Goal: Task Accomplishment & Management: Complete application form

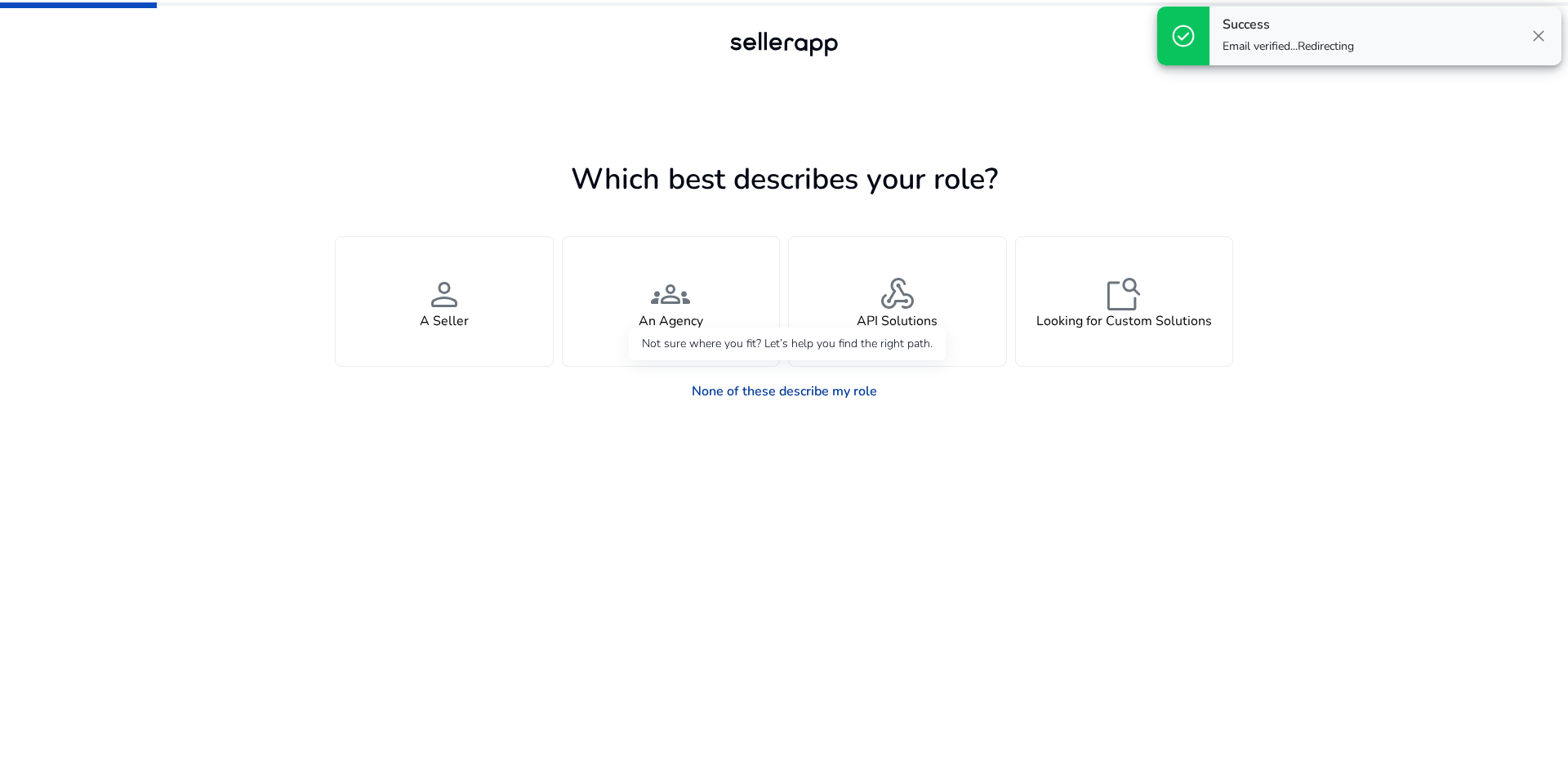
click at [767, 393] on link "None of these describe my role" at bounding box center [784, 391] width 212 height 33
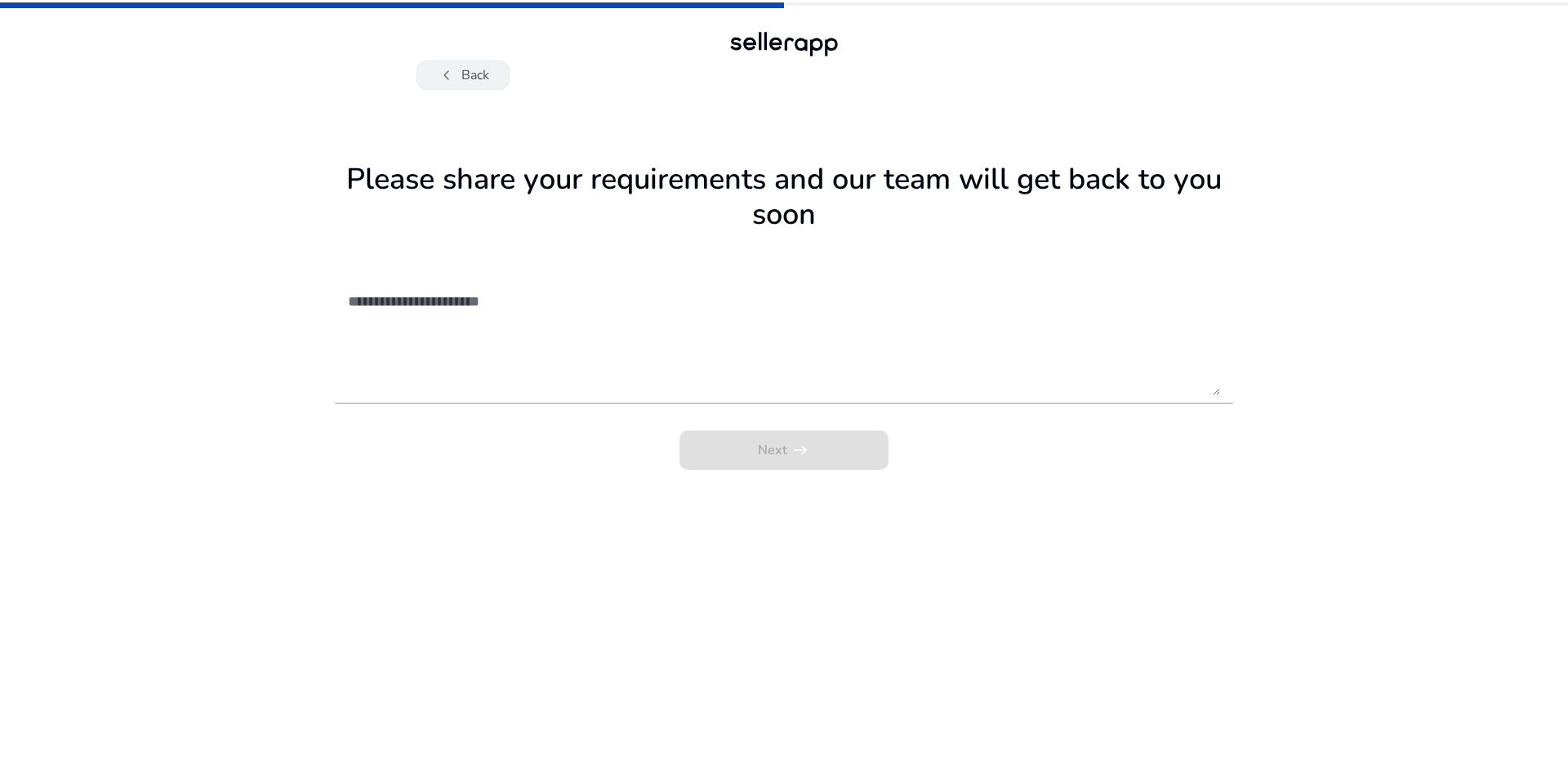
click at [428, 84] on button "chevron_left Back" at bounding box center [463, 75] width 93 height 30
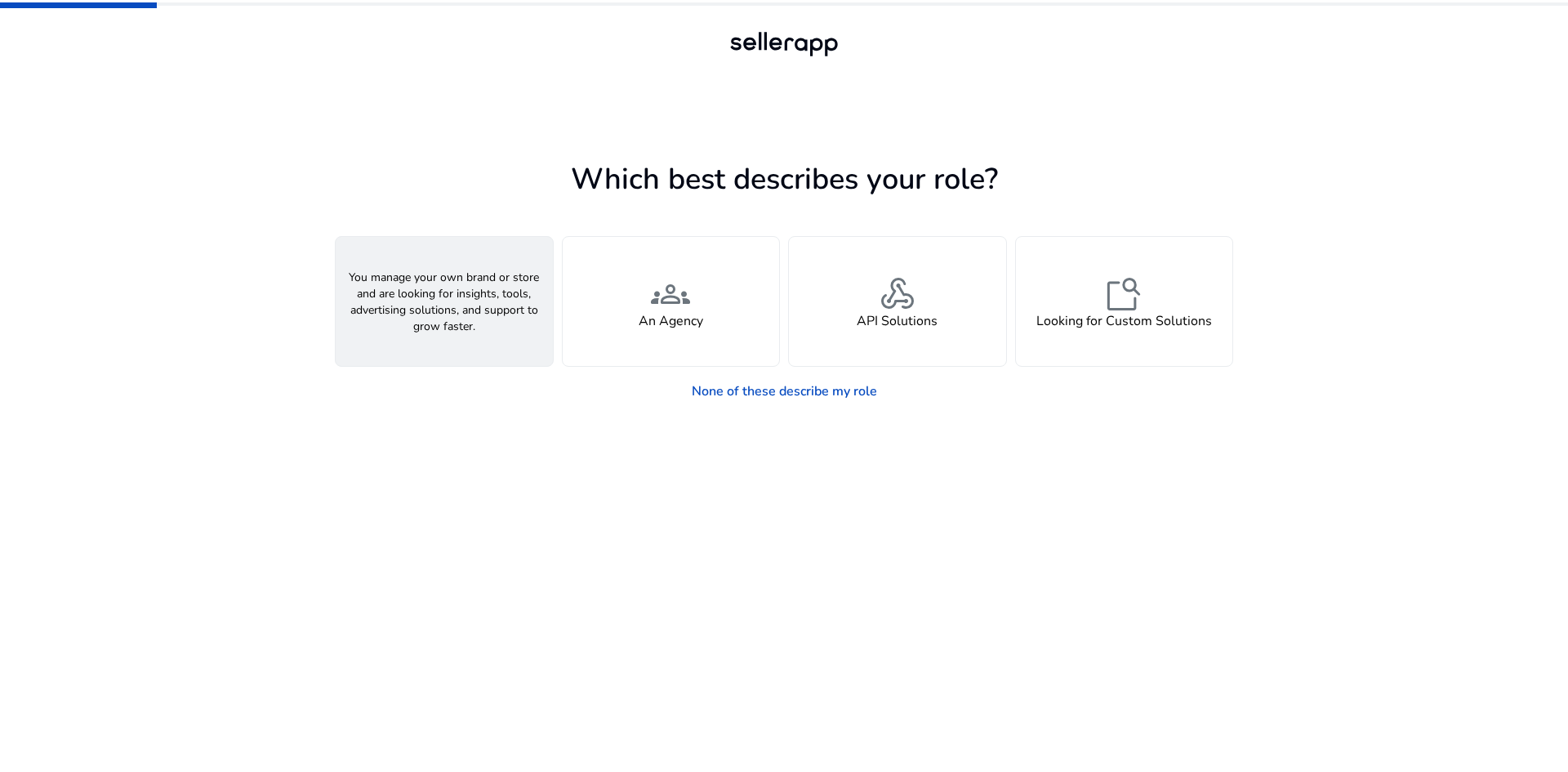
click at [482, 307] on div "person A Seller" at bounding box center [443, 301] width 217 height 129
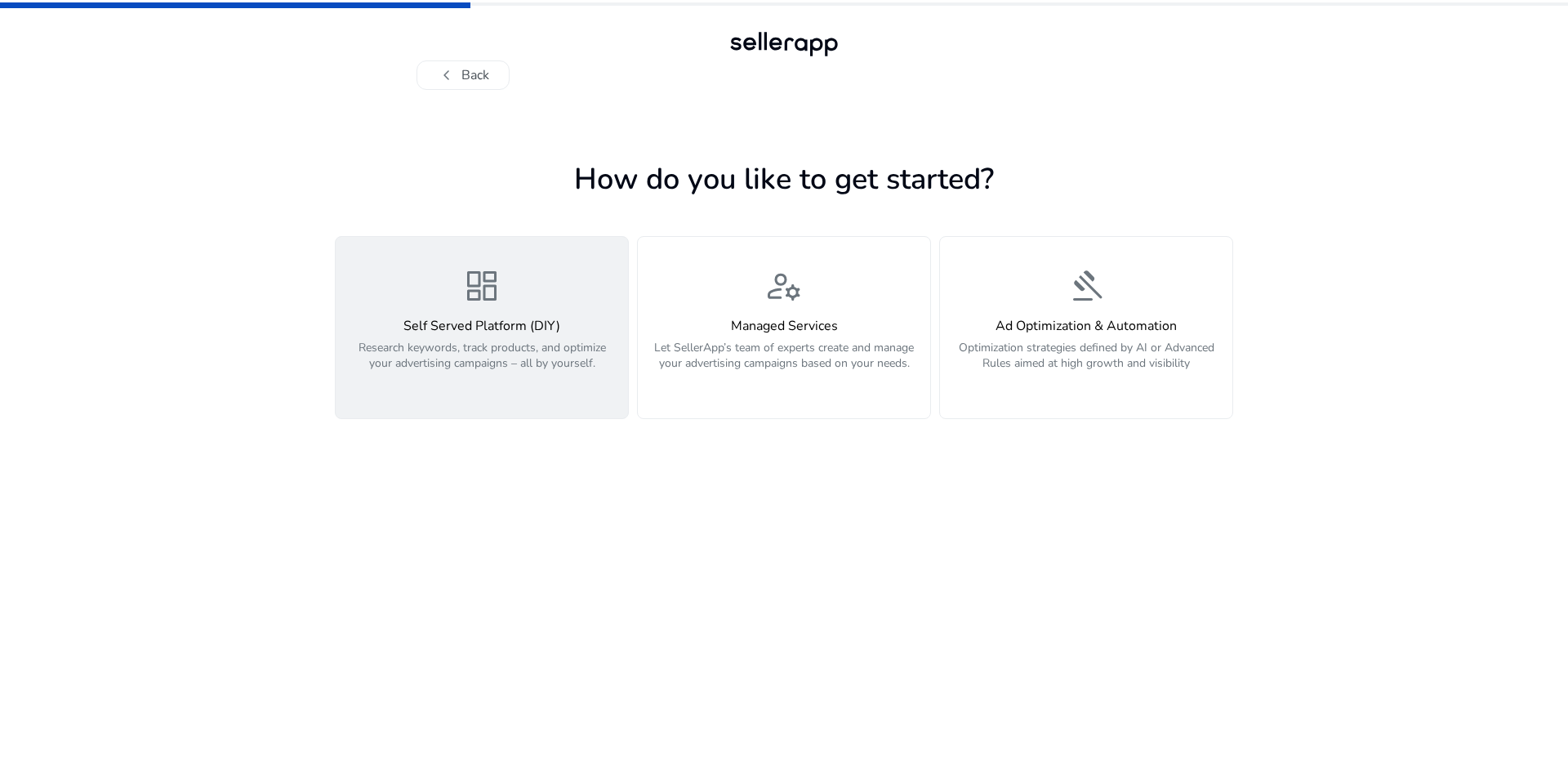
click at [564, 334] on h4 "Self Served Platform (DIY)" at bounding box center [482, 327] width 273 height 16
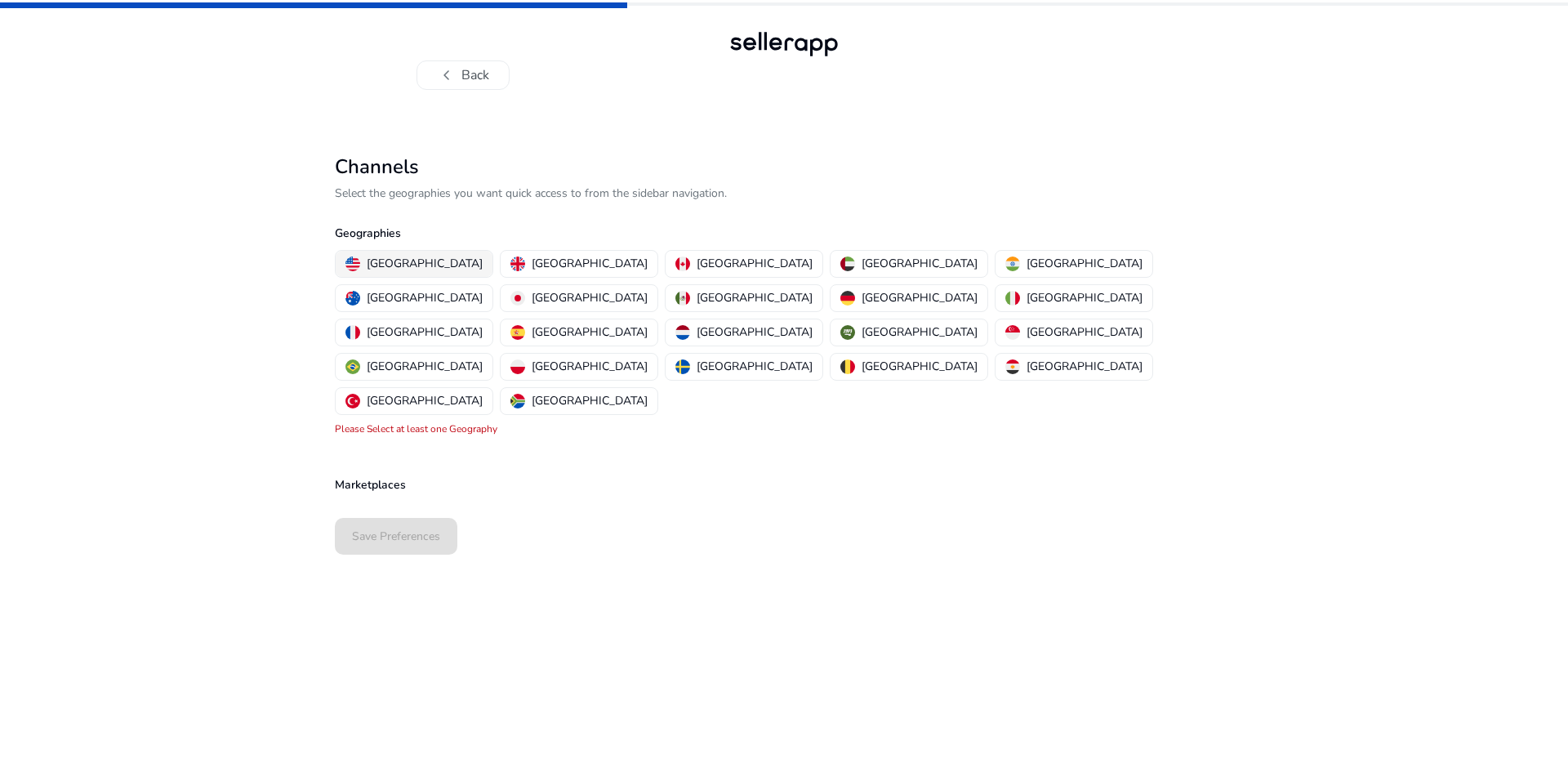
click at [424, 262] on p "[GEOGRAPHIC_DATA]" at bounding box center [424, 264] width 116 height 17
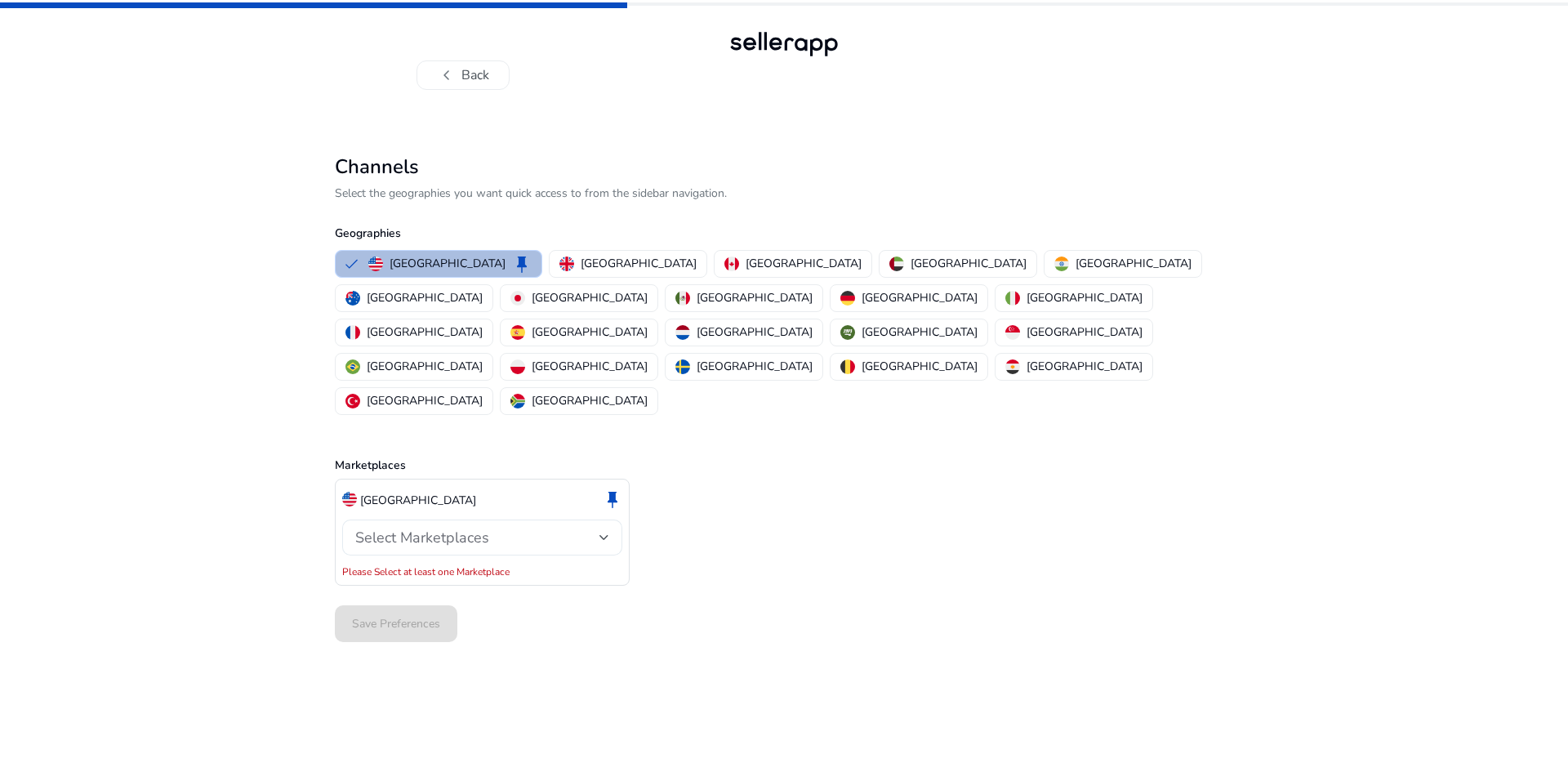
click at [416, 519] on div "Select Marketplaces" at bounding box center [483, 537] width 254 height 36
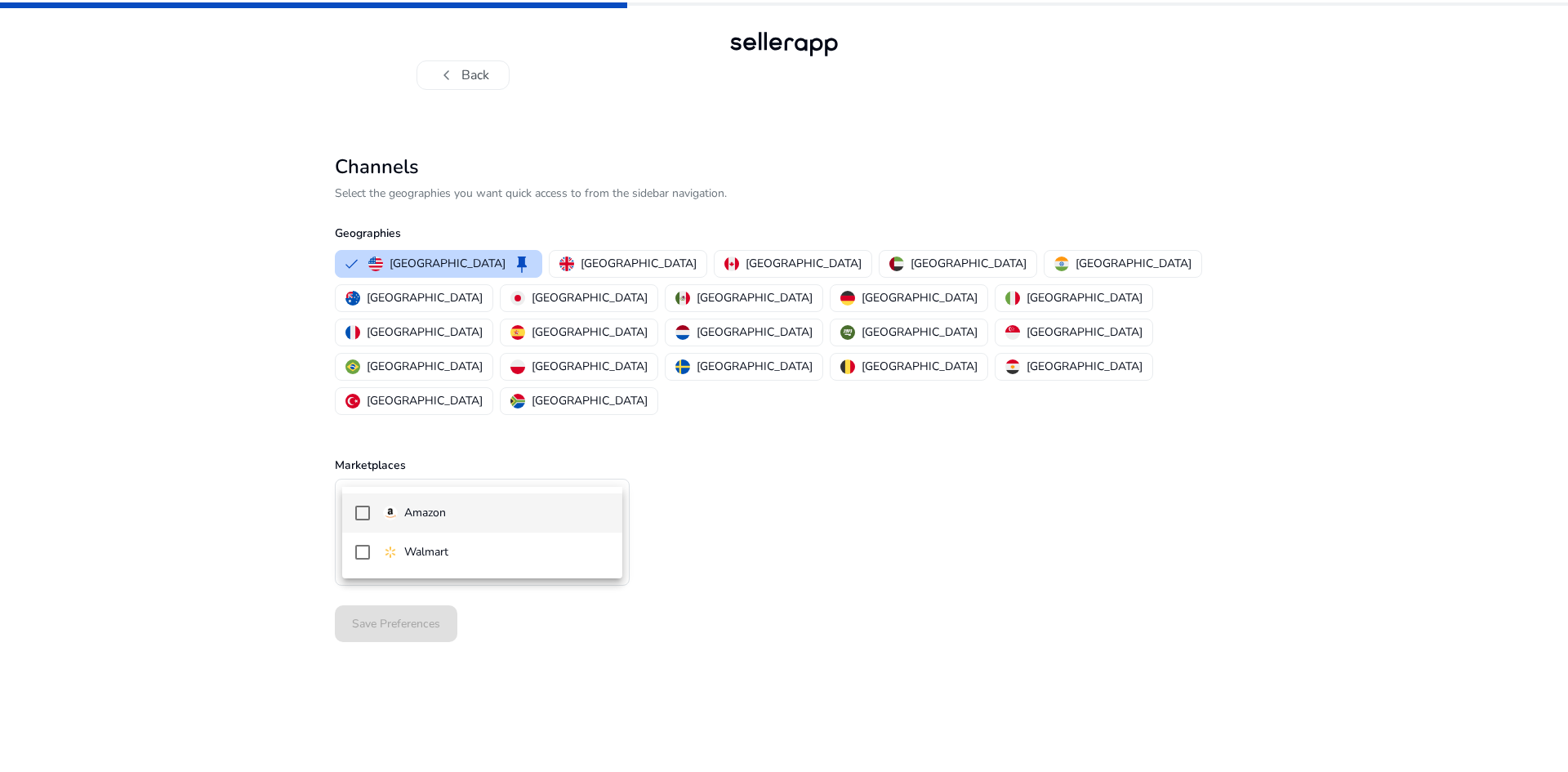
click at [432, 515] on p "Amazon" at bounding box center [425, 513] width 42 height 18
click at [313, 541] on div at bounding box center [784, 386] width 1568 height 772
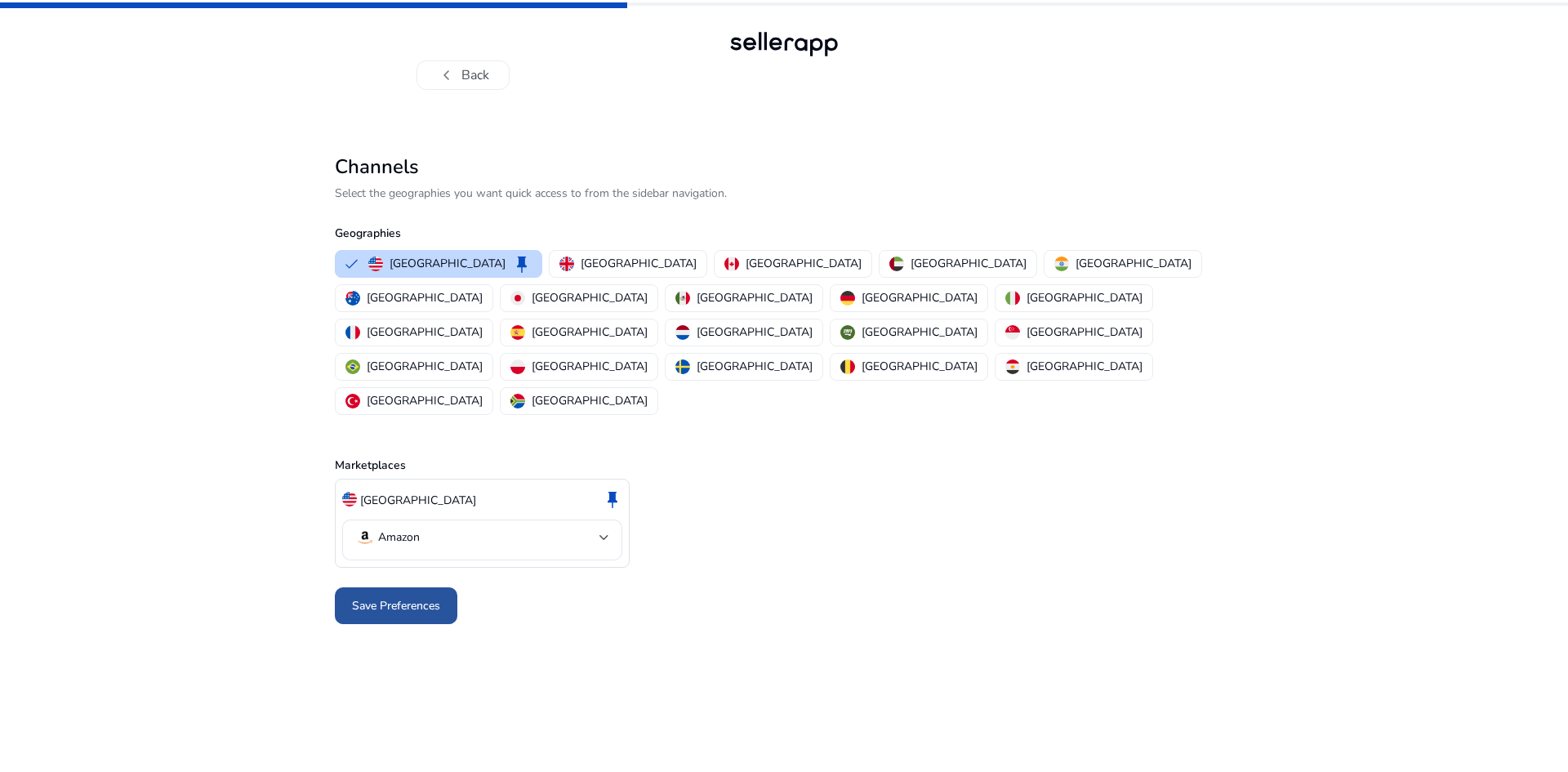
click at [378, 597] on span "Save Preferences" at bounding box center [395, 606] width 88 height 17
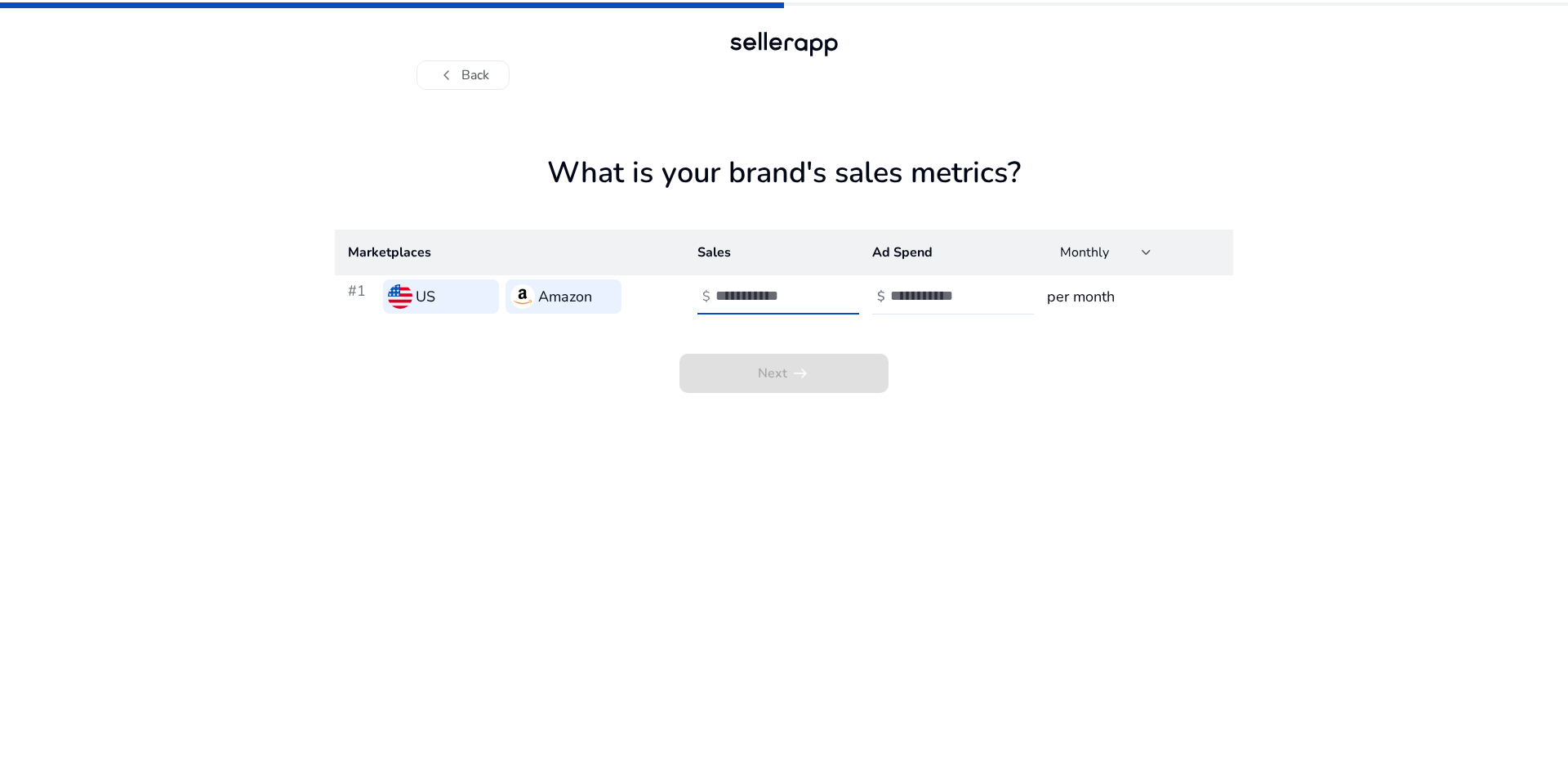
click at [720, 291] on input "number" at bounding box center [770, 295] width 111 height 18
type input "*"
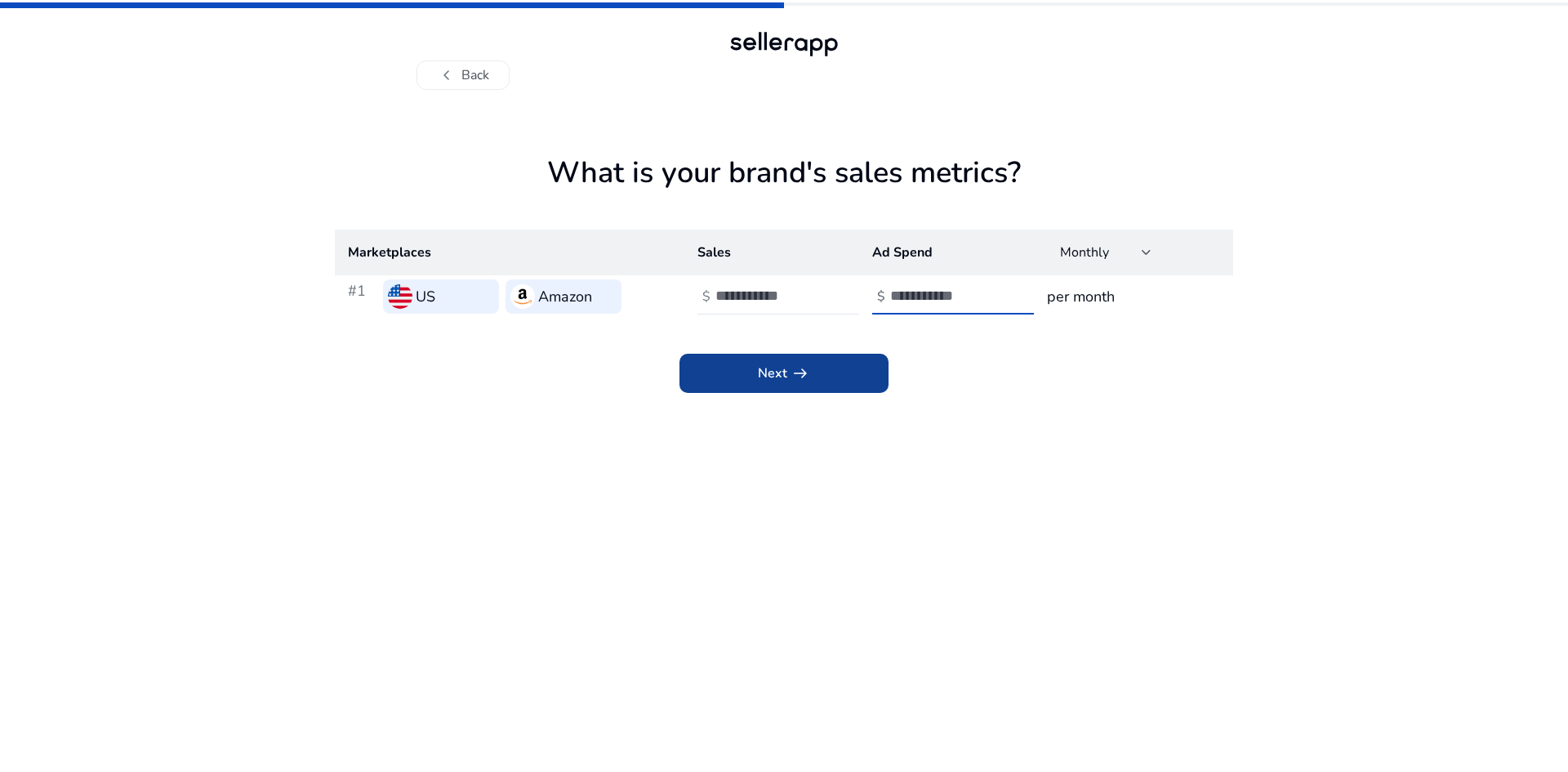
type input "*"
click at [763, 365] on span "Next arrow_right_alt" at bounding box center [784, 373] width 52 height 20
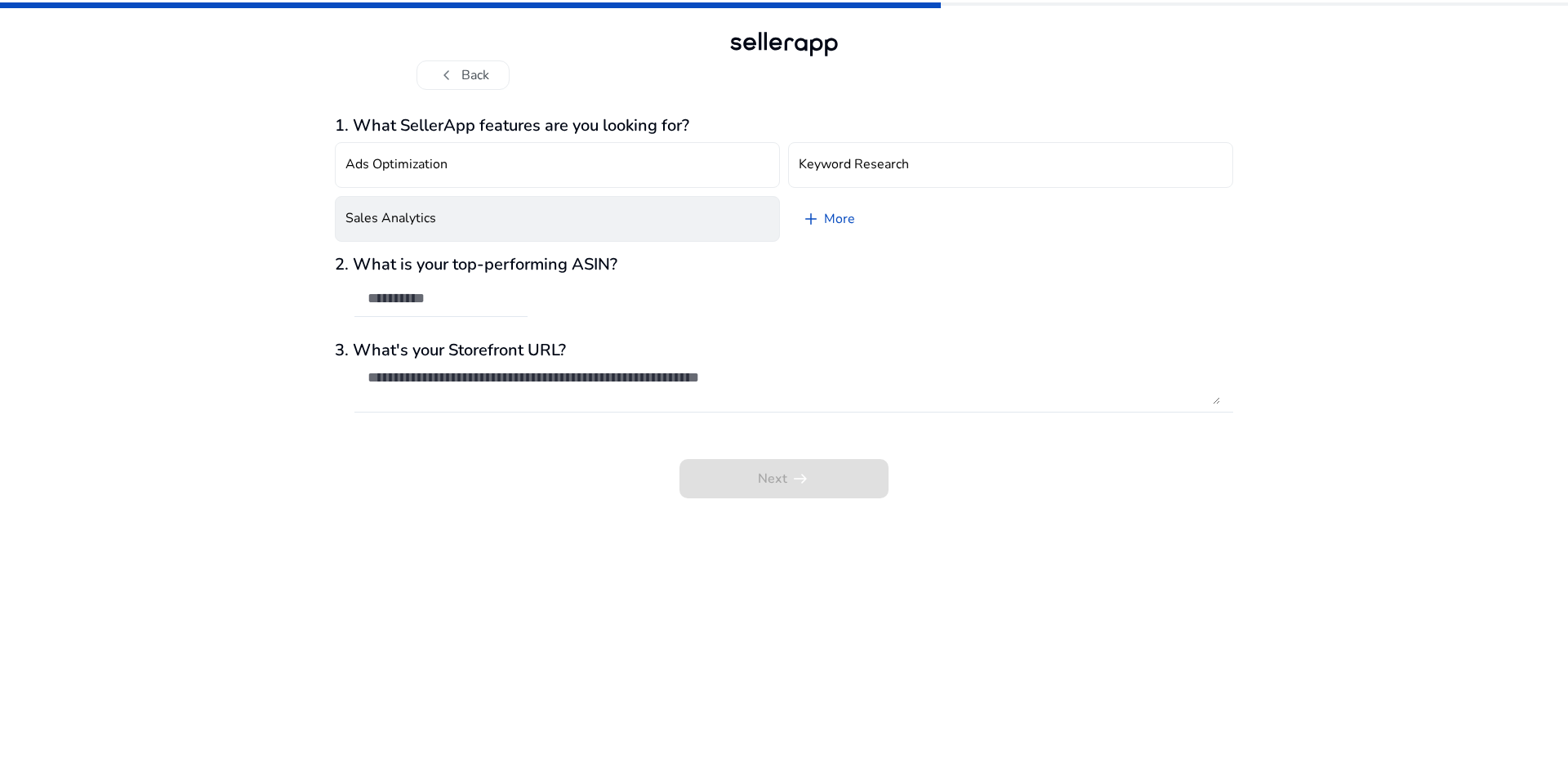
click at [509, 225] on button "Sales Analytics" at bounding box center [557, 219] width 445 height 46
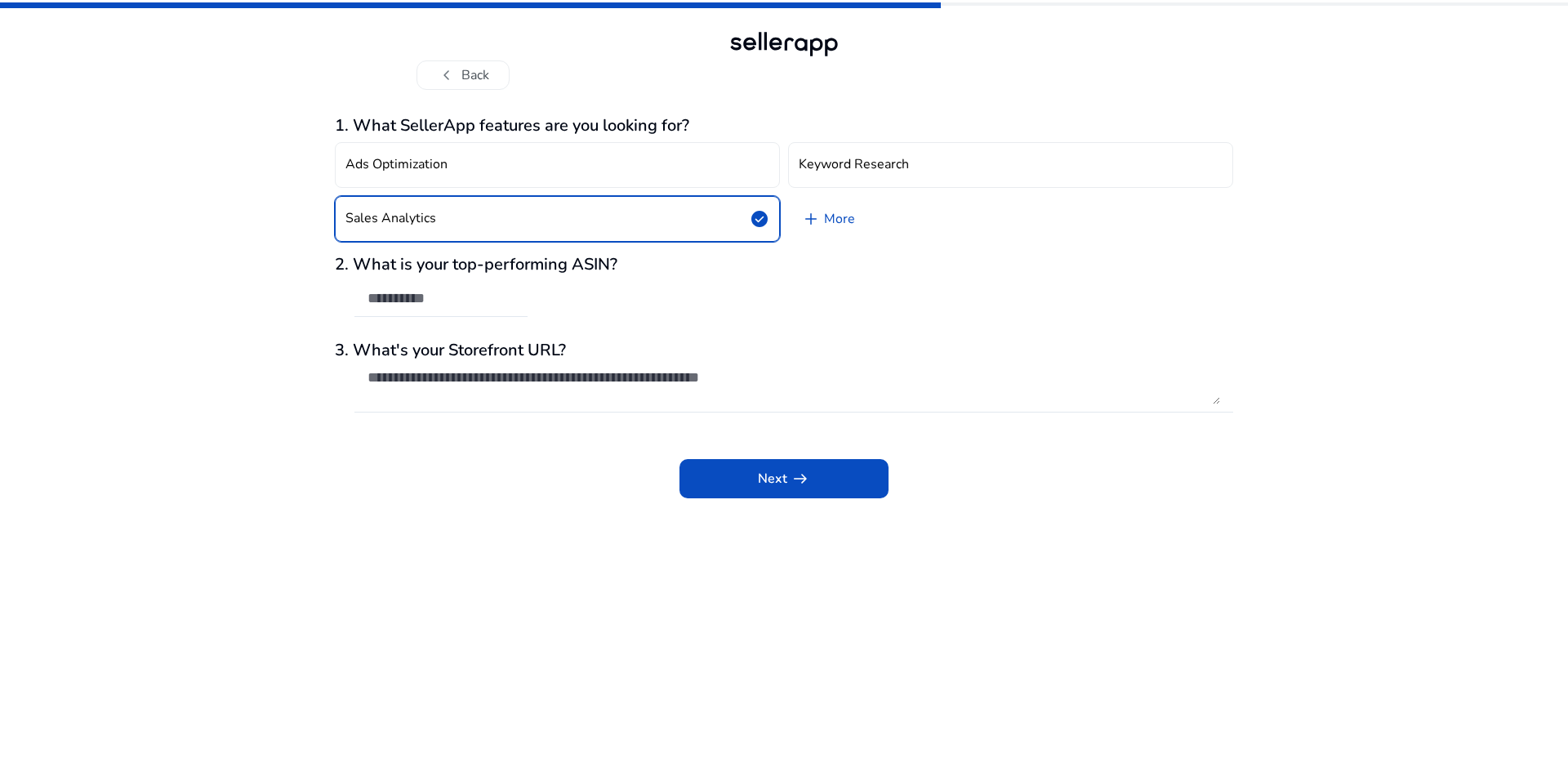
click at [509, 225] on button "Sales Analytics check_circle" at bounding box center [557, 219] width 445 height 46
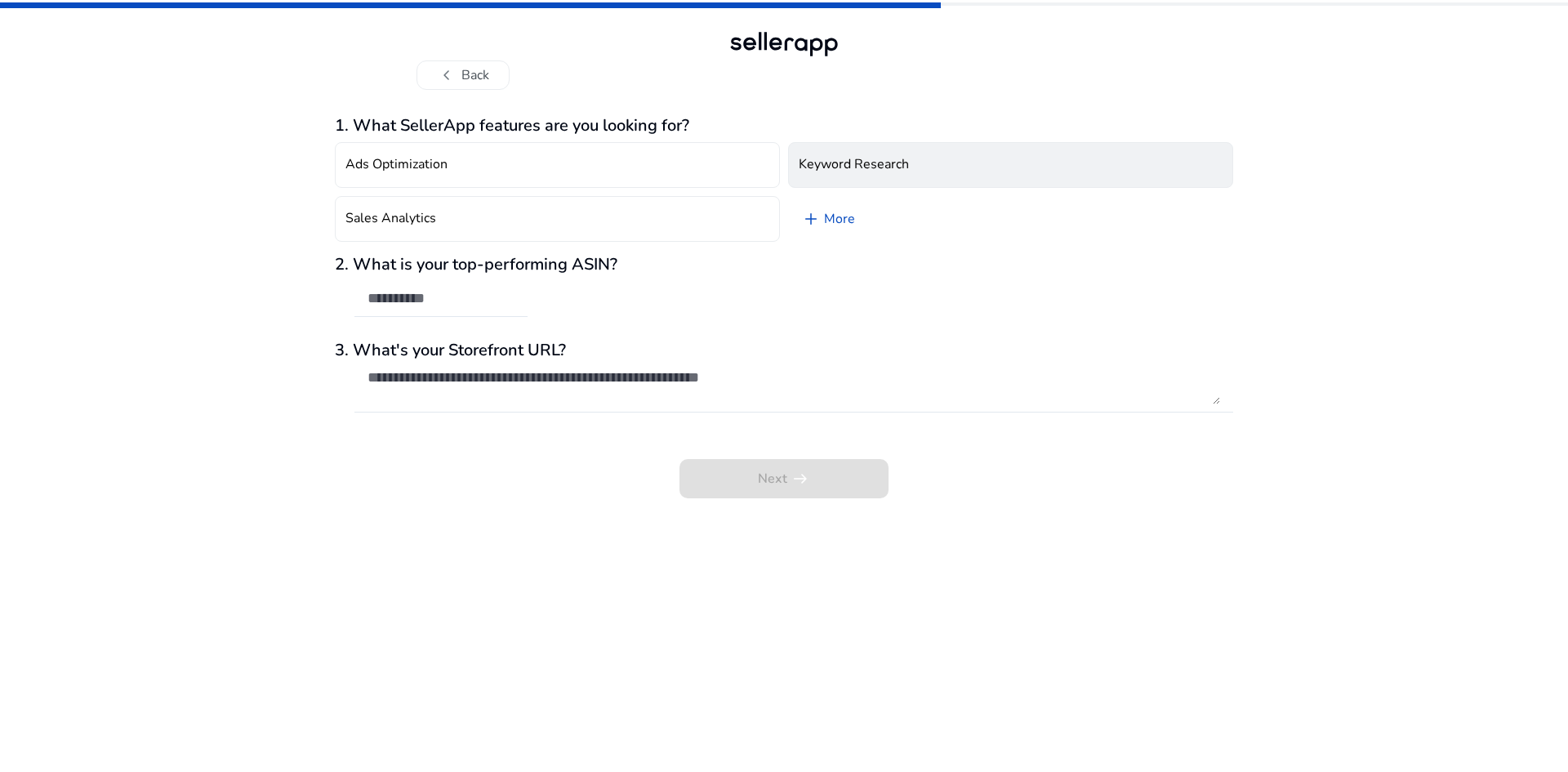
click at [910, 162] on button "Keyword Research" at bounding box center [1010, 165] width 445 height 46
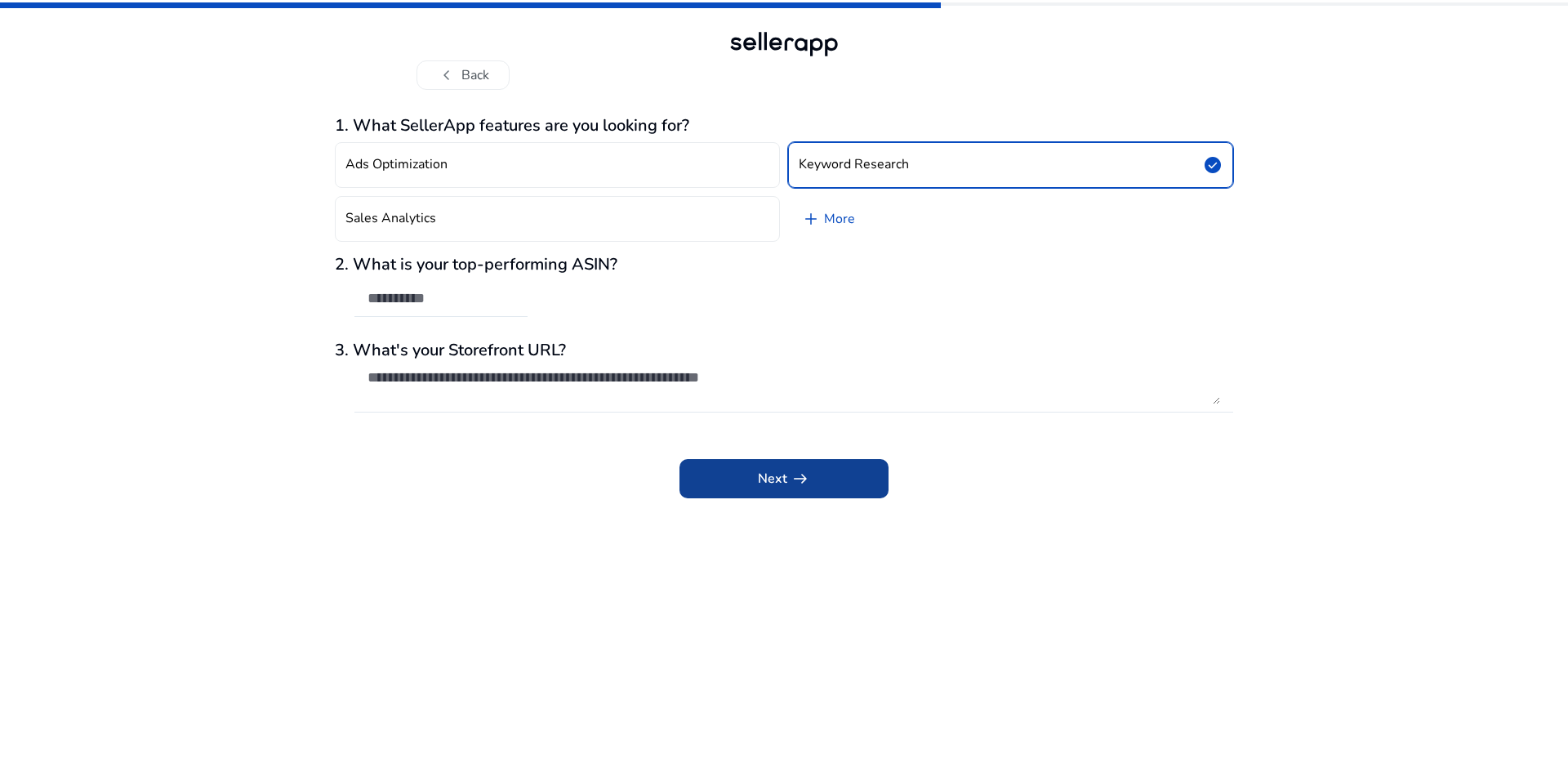
click at [818, 467] on span at bounding box center [784, 478] width 209 height 39
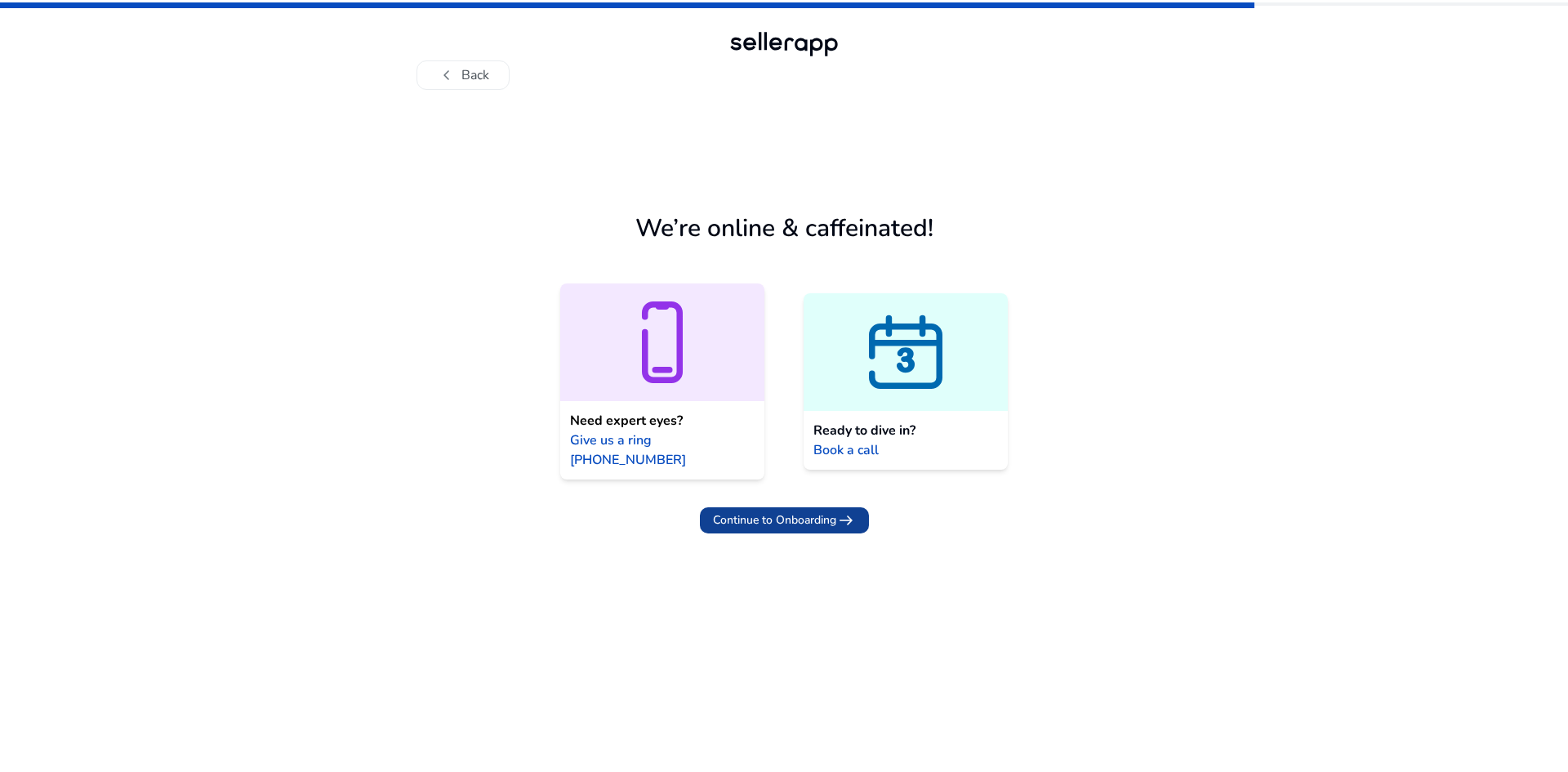
click at [819, 511] on span "Continue to Onboarding" at bounding box center [775, 520] width 124 height 17
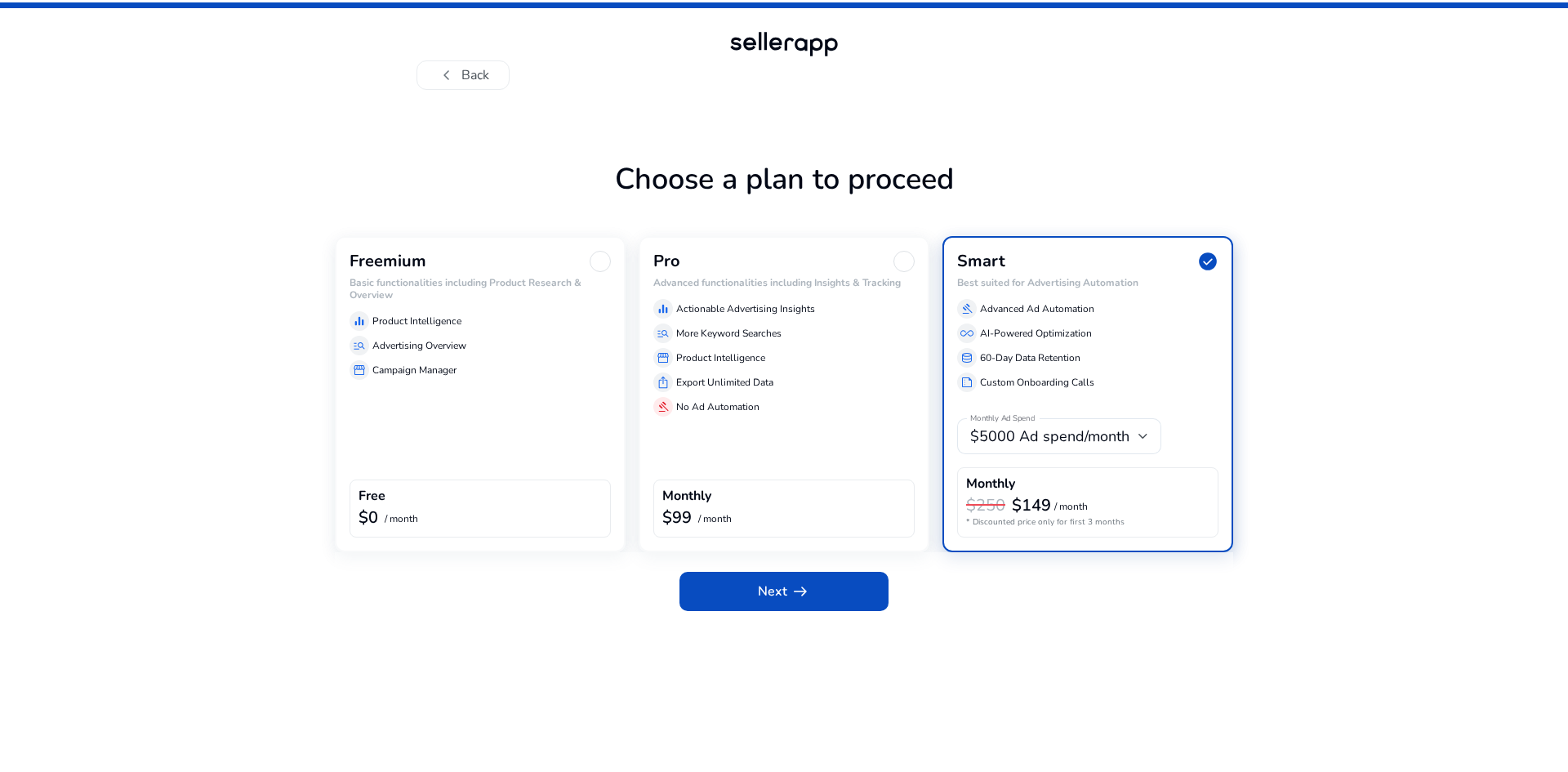
click at [523, 342] on div "manage_search Advertising Overview" at bounding box center [480, 345] width 261 height 20
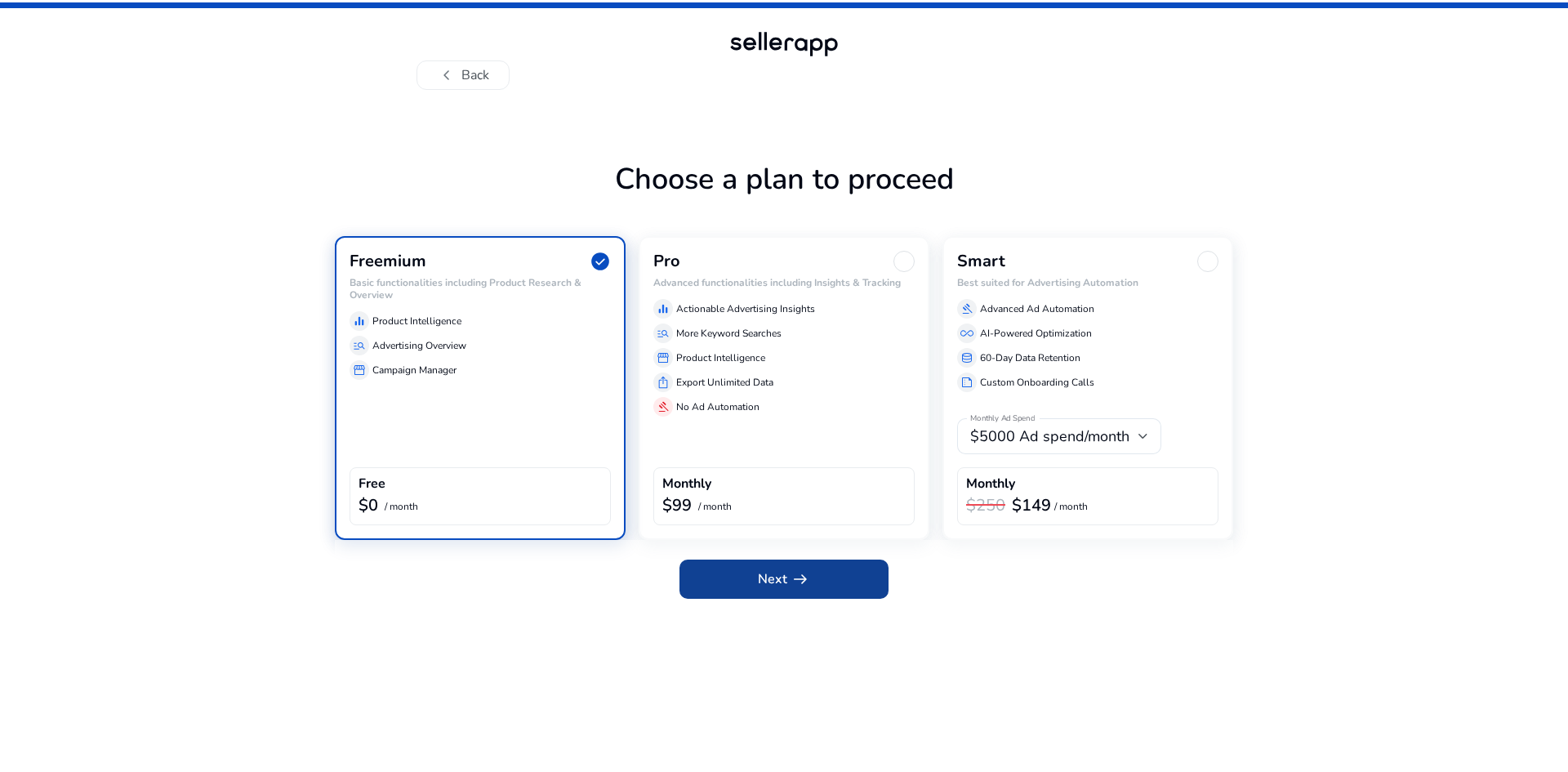
click at [839, 576] on span at bounding box center [784, 579] width 209 height 39
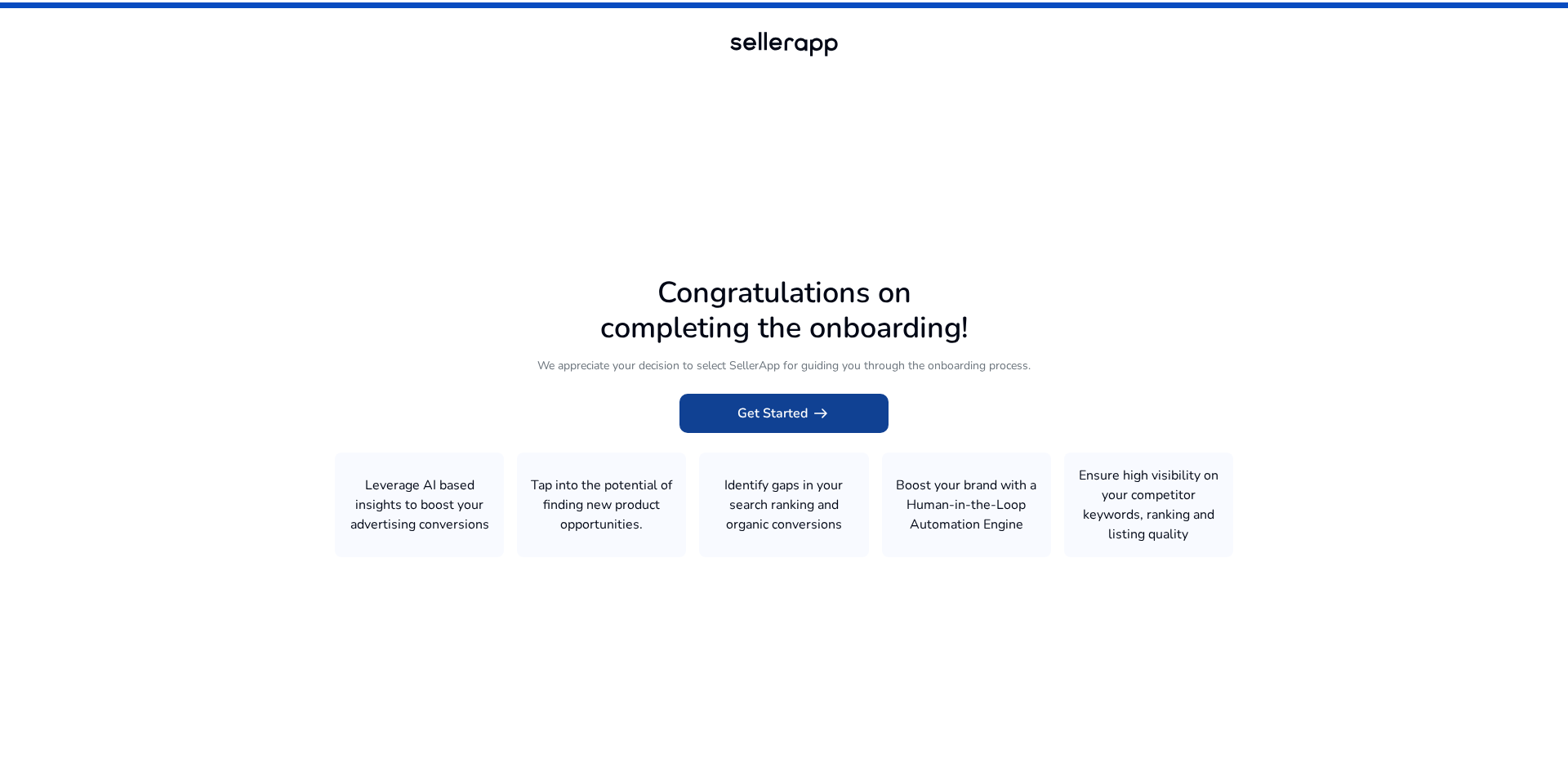
click at [799, 426] on span at bounding box center [784, 413] width 209 height 39
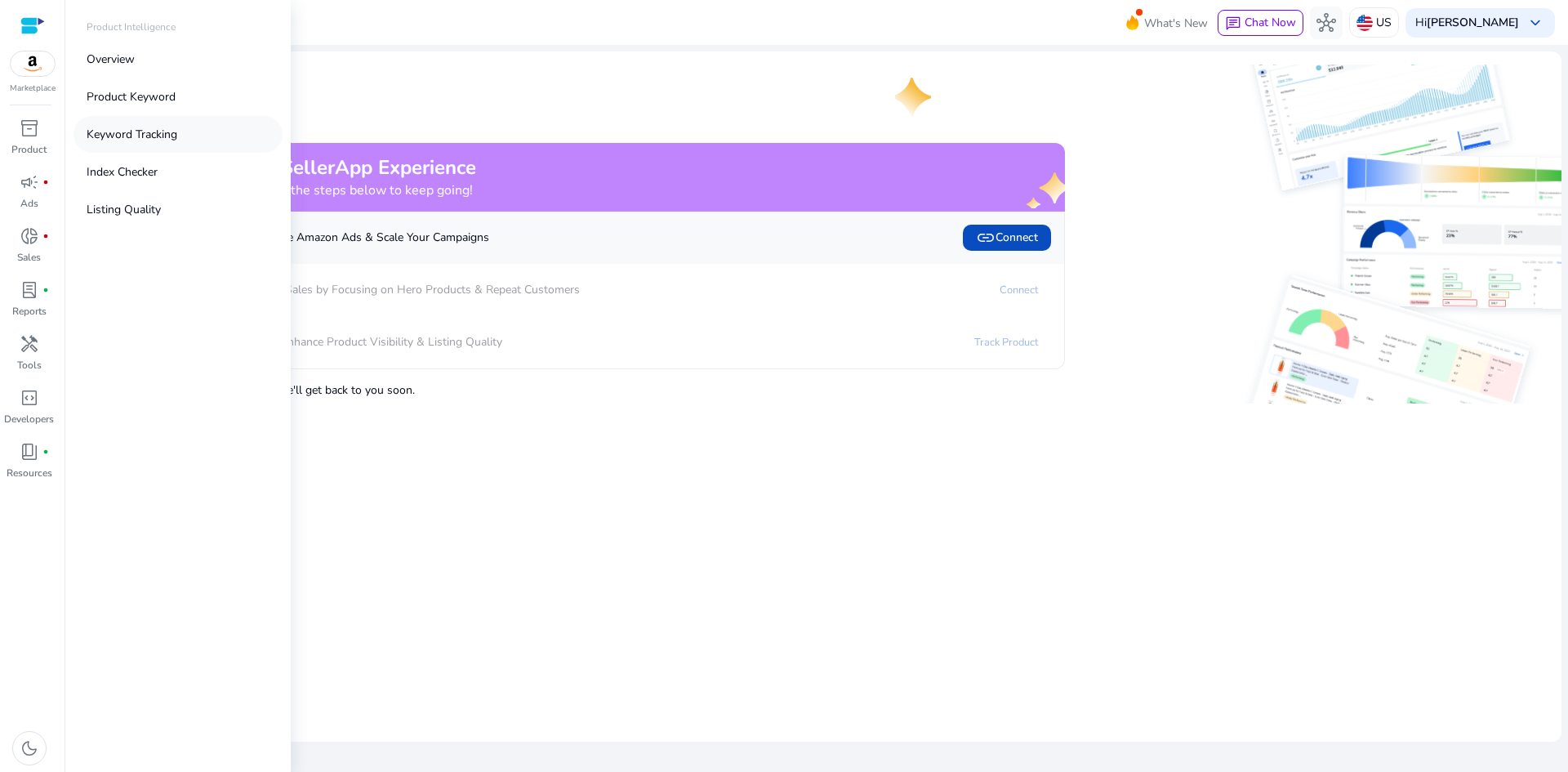
click at [173, 139] on p "Keyword Tracking" at bounding box center [132, 134] width 91 height 17
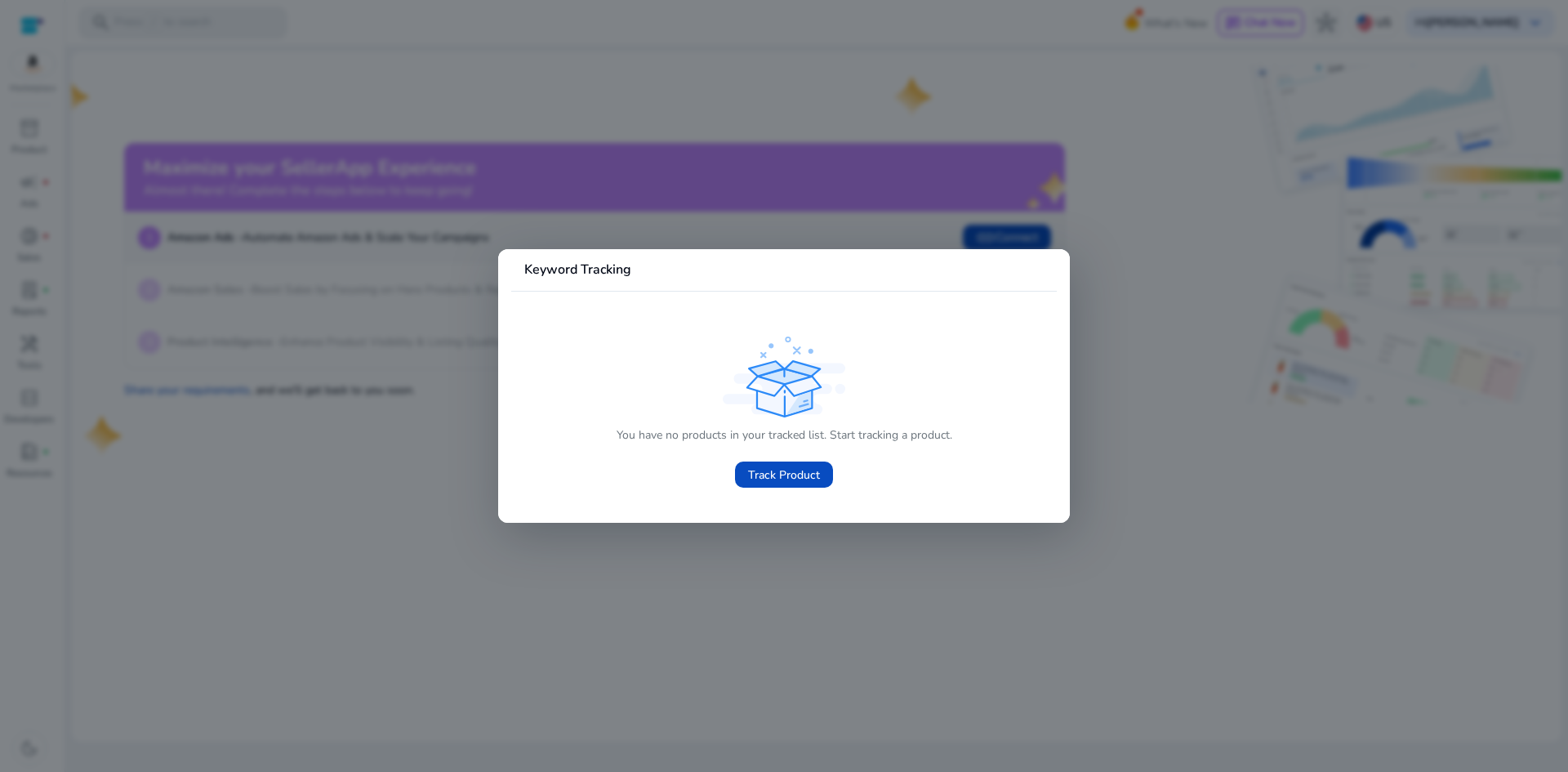
click at [862, 537] on div at bounding box center [784, 386] width 1568 height 772
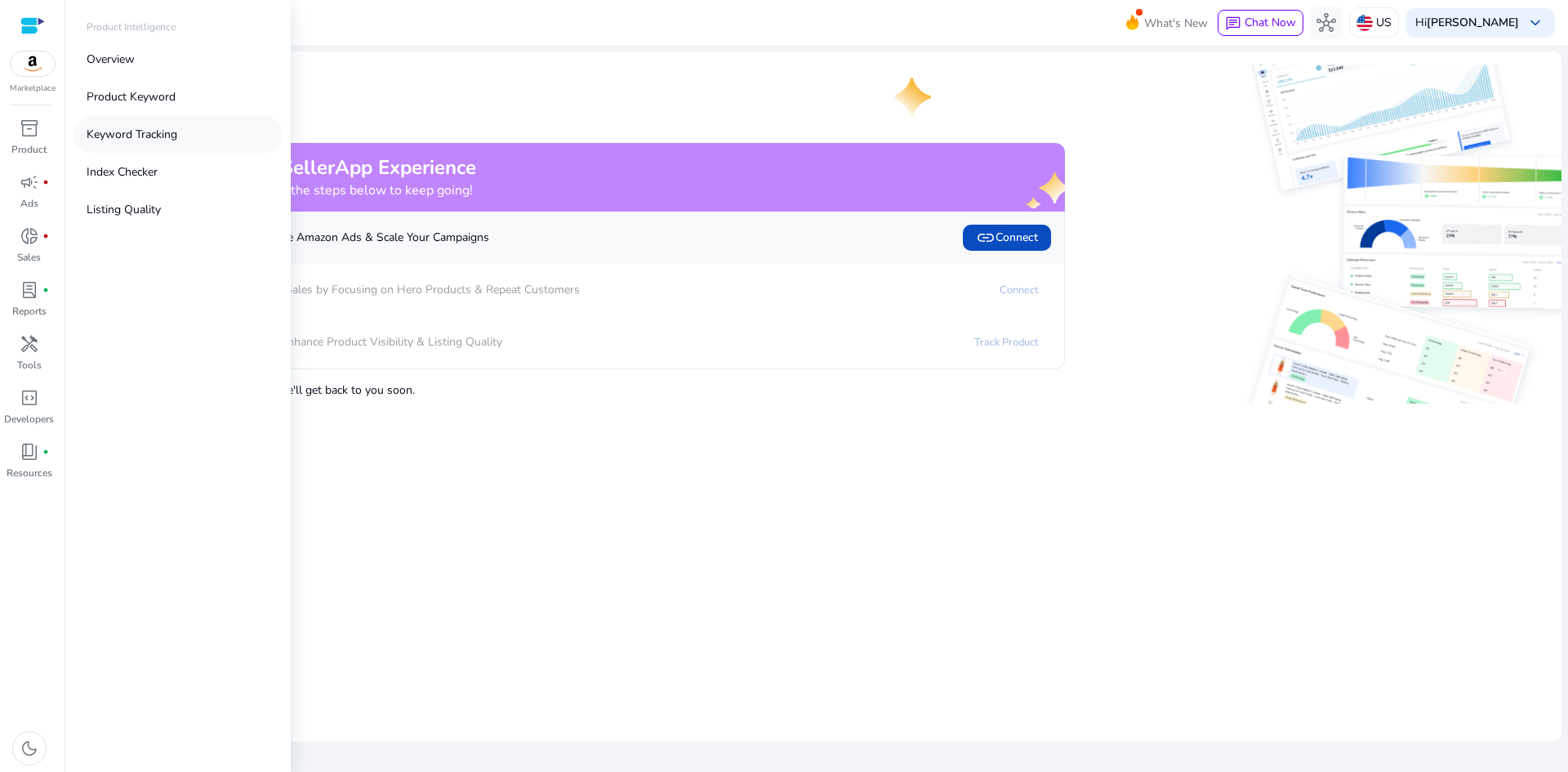
click at [159, 140] on p "Keyword Tracking" at bounding box center [132, 134] width 91 height 17
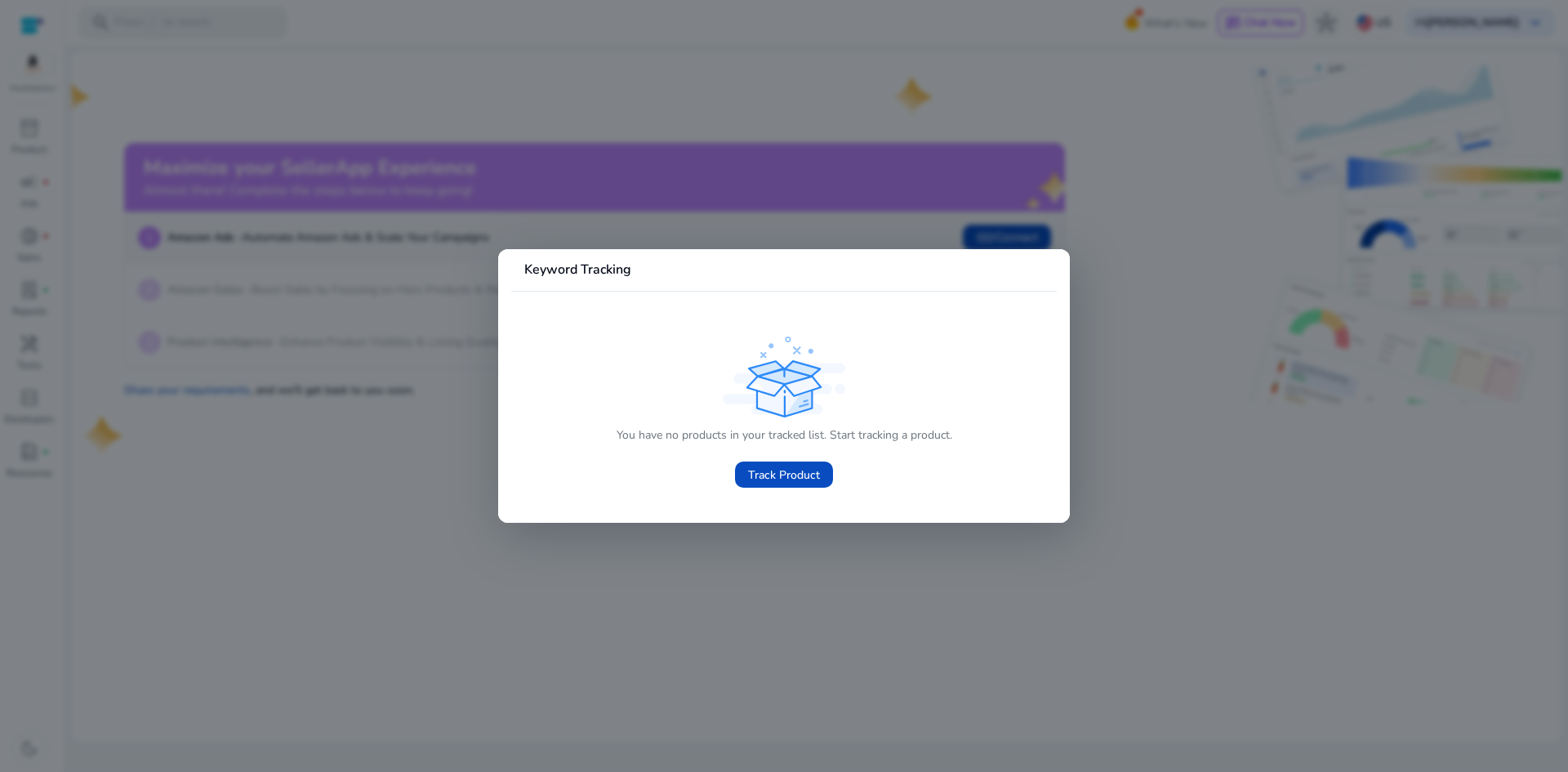
click at [34, 132] on div at bounding box center [784, 386] width 1568 height 772
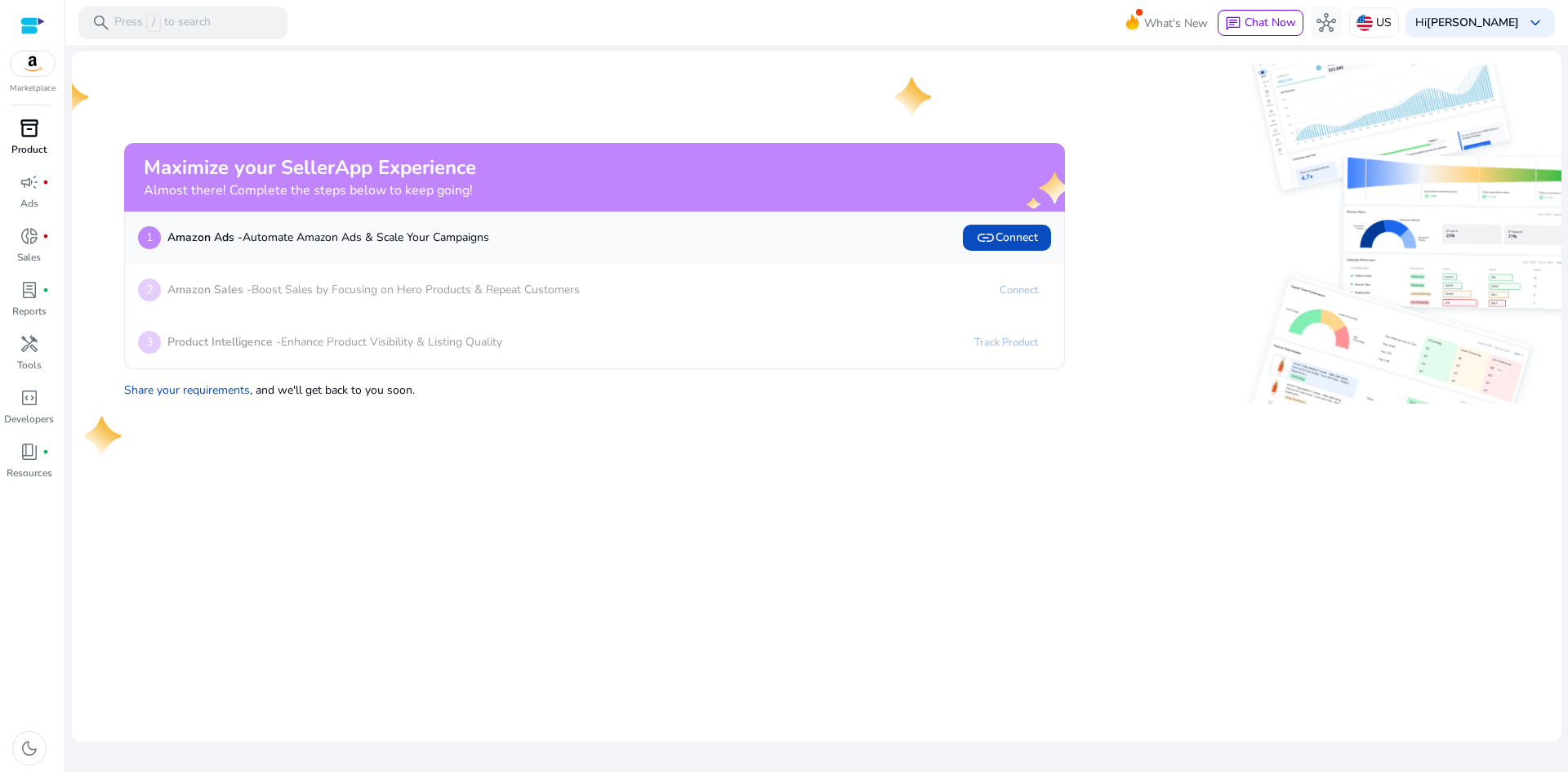
click at [33, 131] on span "inventory_2" at bounding box center [30, 128] width 20 height 20
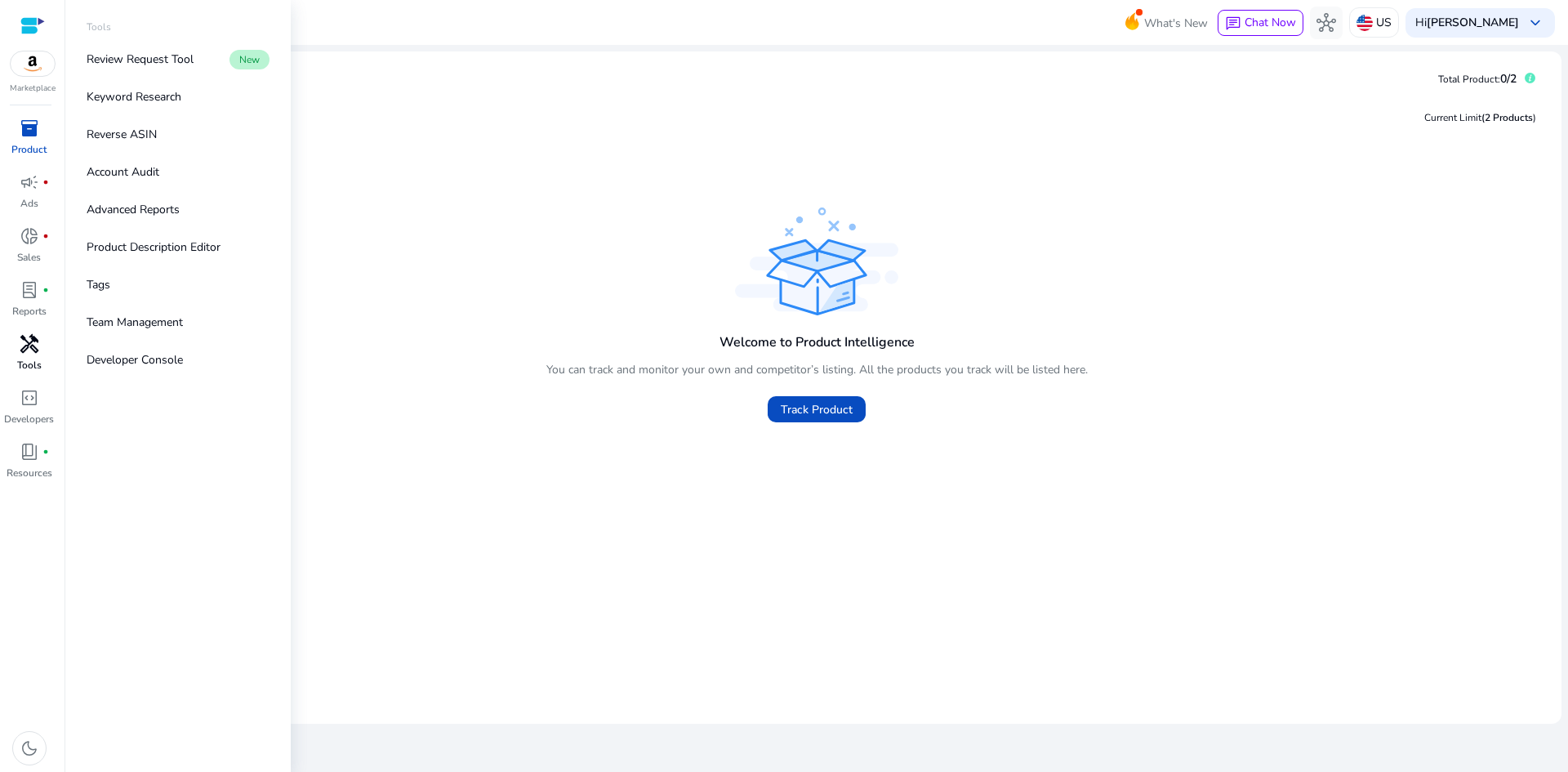
click at [30, 356] on div "handyman" at bounding box center [30, 344] width 46 height 26
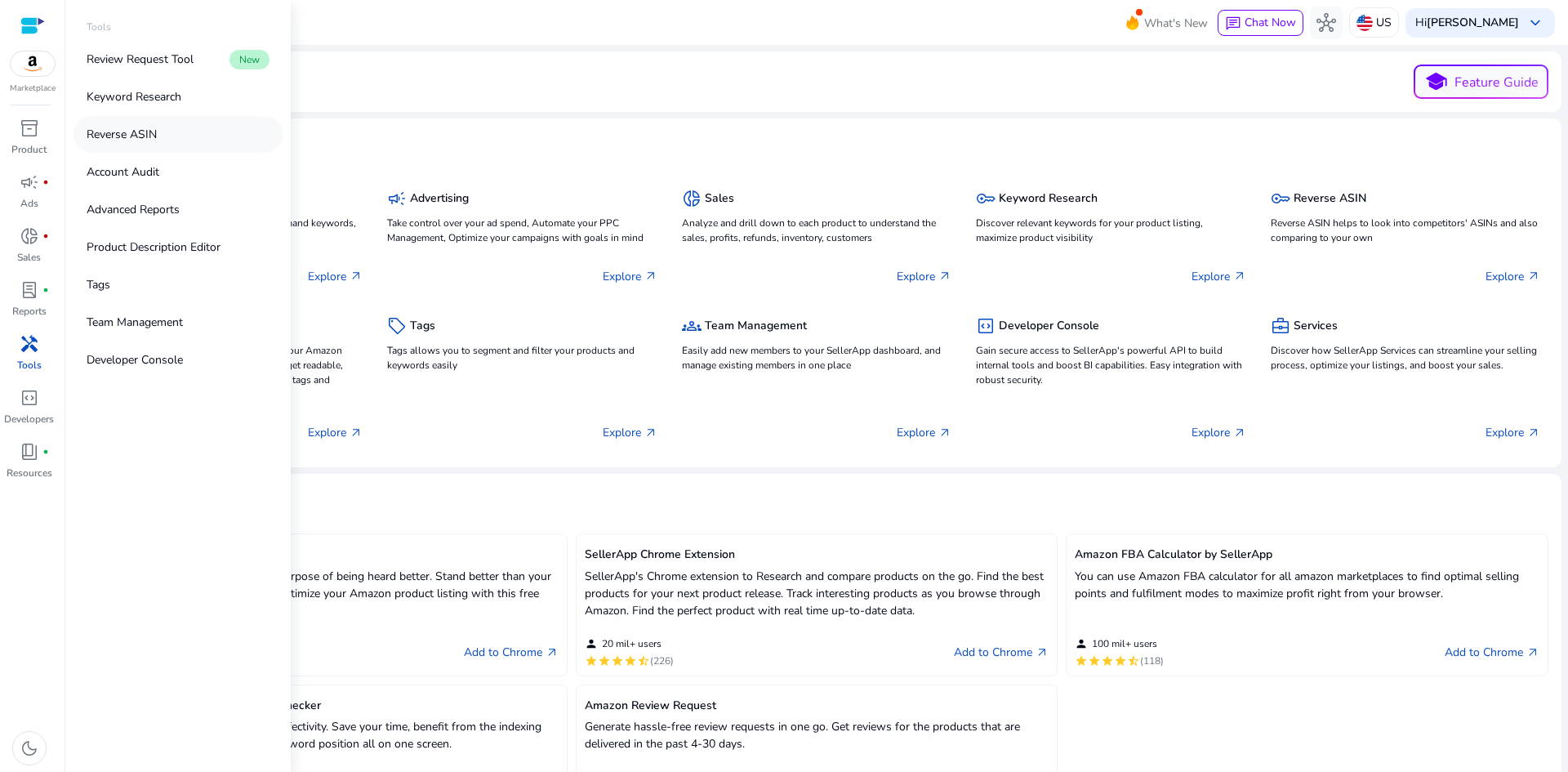
click at [146, 131] on p "Reverse ASIN" at bounding box center [121, 134] width 71 height 17
